Goal: Task Accomplishment & Management: Use online tool/utility

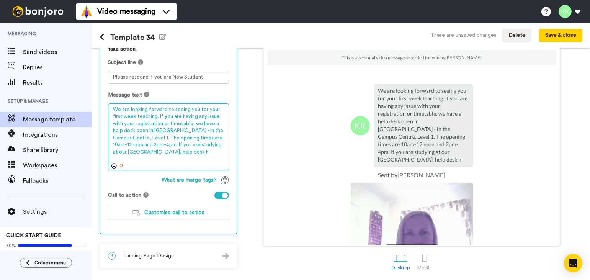
drag, startPoint x: 168, startPoint y: 151, endPoint x: 91, endPoint y: 90, distance: 98.0
click at [92, 90] on div "1 Message Setup From [PERSON_NAME][EMAIL_ADDRESS][PERSON_NAME][DOMAIN_NAME] Add…" at bounding box center [341, 164] width 498 height 232
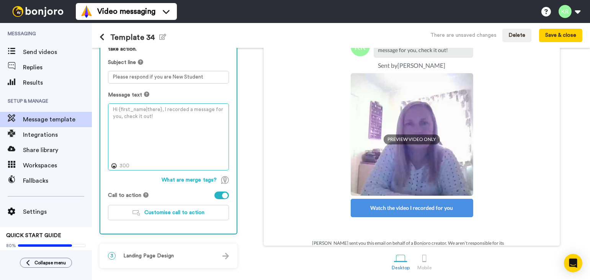
scroll to position [62, 0]
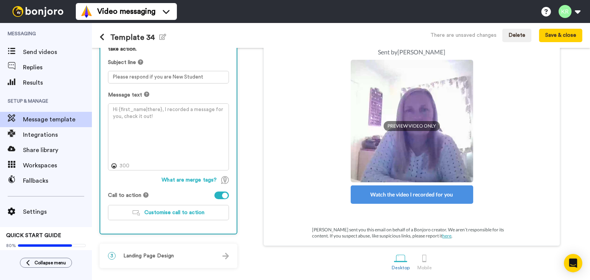
click at [403, 196] on div "Watch the video I recorded for you" at bounding box center [412, 194] width 122 height 18
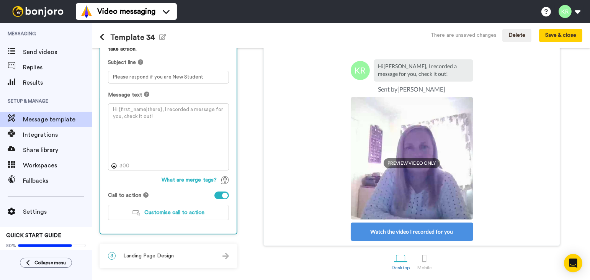
scroll to position [0, 0]
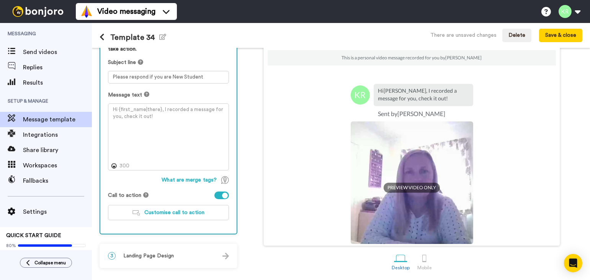
click at [411, 188] on span "PREVIEW VIDEO ONLY" at bounding box center [412, 188] width 56 height 10
click at [398, 192] on span "PREVIEW VIDEO ONLY" at bounding box center [412, 188] width 56 height 10
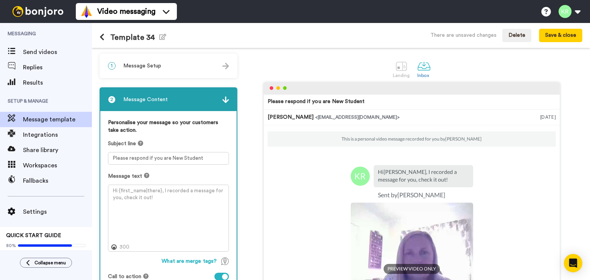
click at [150, 62] on span "Message Setup" at bounding box center [142, 66] width 38 height 8
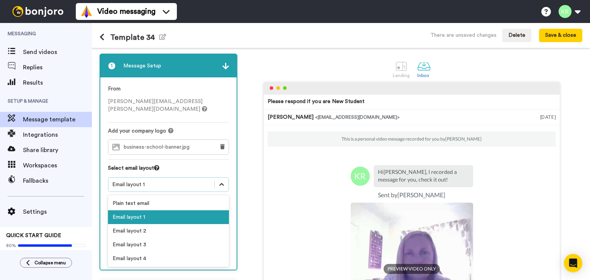
click at [222, 181] on icon at bounding box center [222, 185] width 8 height 8
click at [217, 196] on div "Plain text email" at bounding box center [168, 203] width 121 height 14
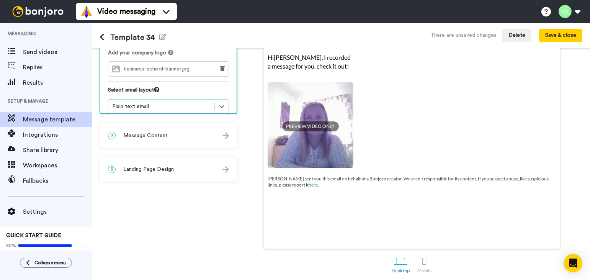
scroll to position [81, 0]
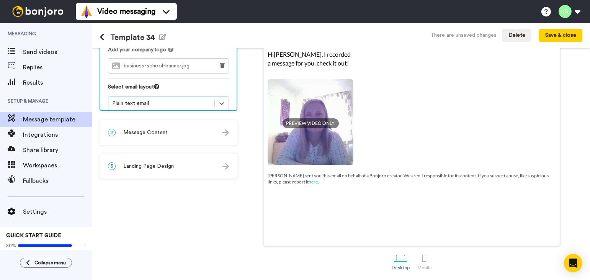
click at [324, 155] on img at bounding box center [311, 122] width 86 height 86
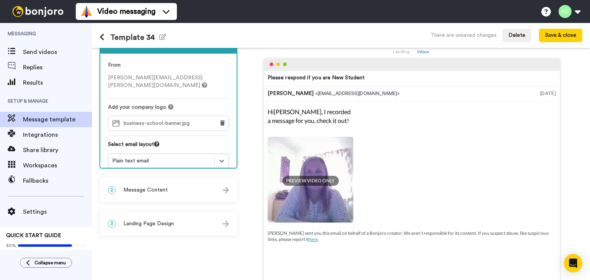
scroll to position [0, 0]
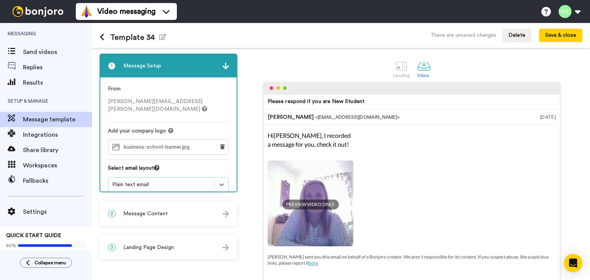
click at [488, 170] on div "Hi [PERSON_NAME] , I recorded a message for you, check it out! PREVIEW VIDEO ON…" at bounding box center [412, 198] width 288 height 135
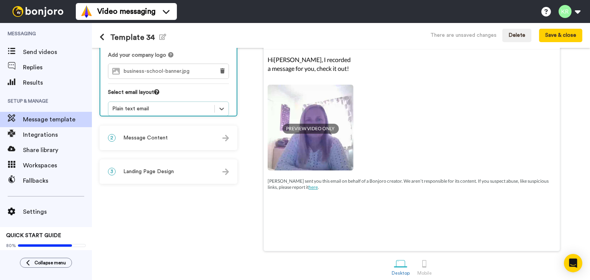
scroll to position [81, 0]
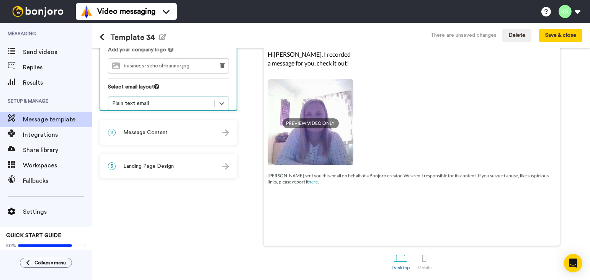
click at [165, 131] on span "Message Content" at bounding box center [145, 133] width 44 height 8
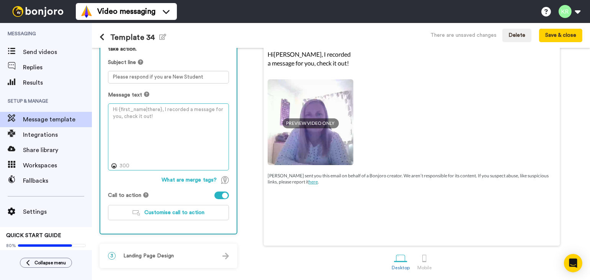
click at [165, 131] on textarea at bounding box center [168, 136] width 121 height 67
paste textarea "We are looking forward to seeing you for your first week teaching. If you are h…"
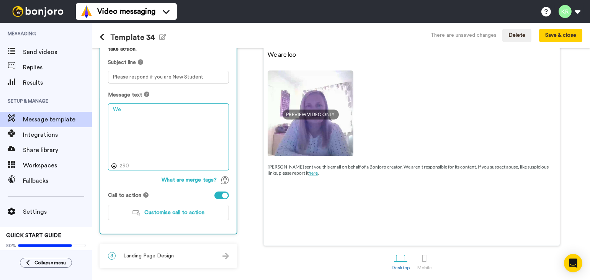
type textarea "W"
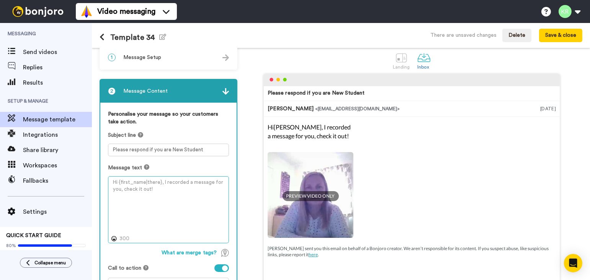
scroll to position [0, 0]
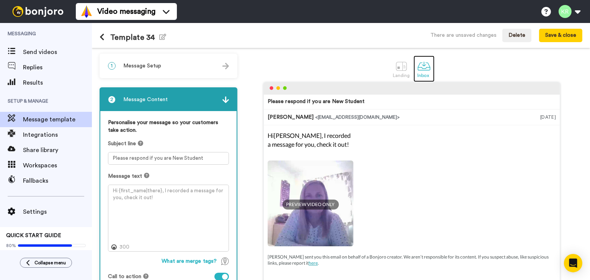
click at [423, 66] on div at bounding box center [423, 65] width 13 height 13
click at [421, 65] on div at bounding box center [423, 65] width 13 height 13
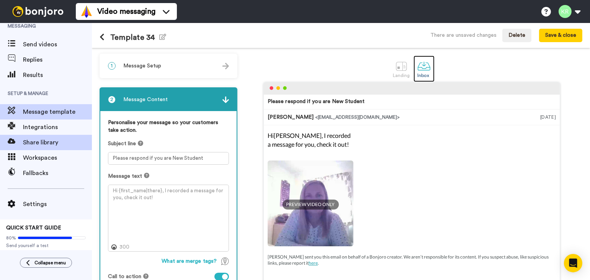
scroll to position [10, 0]
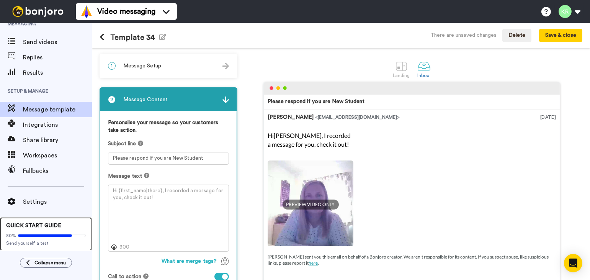
click at [48, 220] on div "QUICK START GUIDE 80% Send yourself a test" at bounding box center [46, 234] width 92 height 34
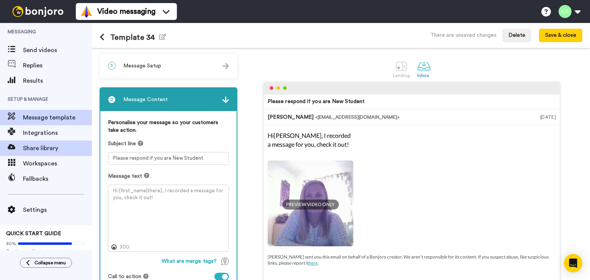
scroll to position [0, 0]
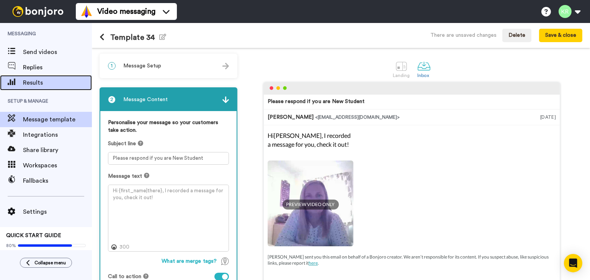
click at [49, 80] on span "Results" at bounding box center [57, 82] width 69 height 9
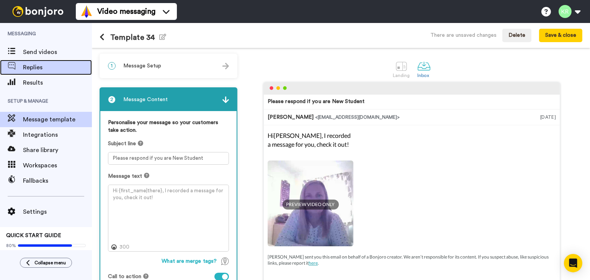
click at [34, 66] on span "Replies" at bounding box center [57, 67] width 69 height 9
